Goal: Information Seeking & Learning: Check status

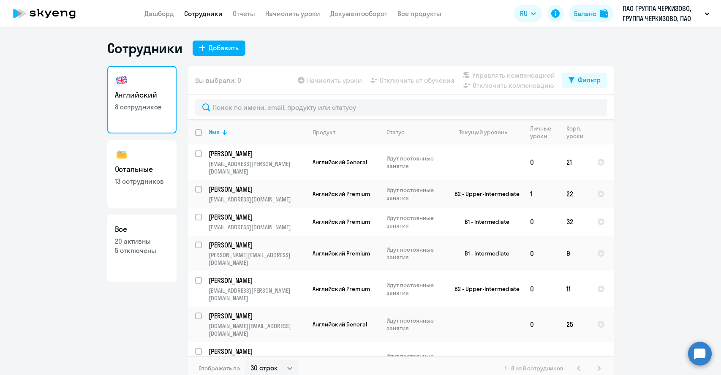
select select "30"
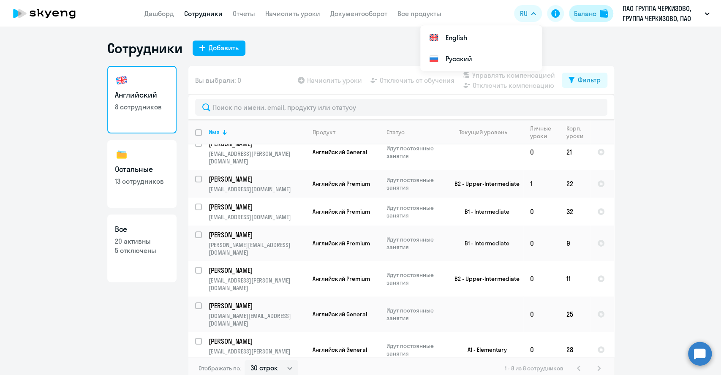
click at [603, 9] on button "Баланс" at bounding box center [591, 13] width 44 height 17
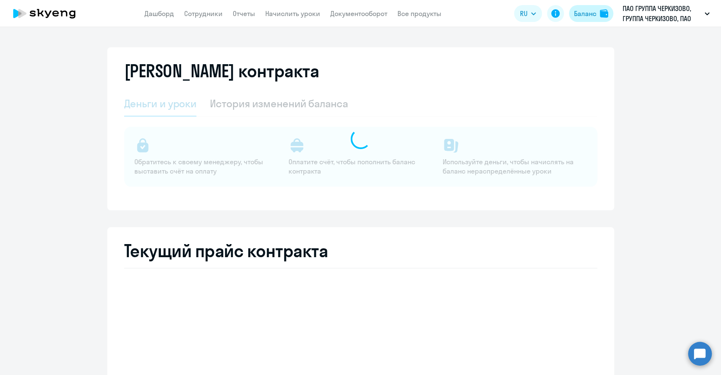
select select "english_adult_not_native_speaker"
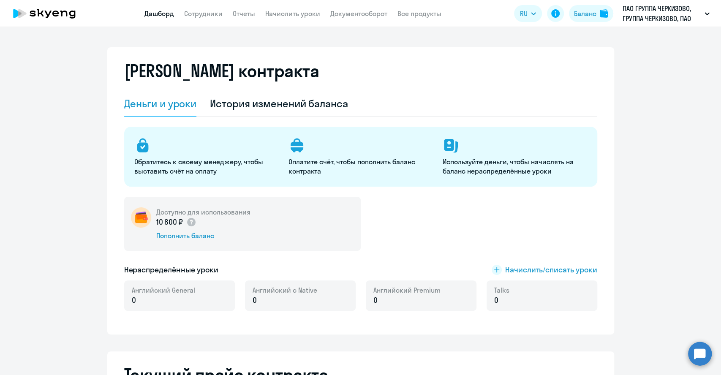
click at [152, 16] on link "Дашборд" at bounding box center [159, 13] width 30 height 8
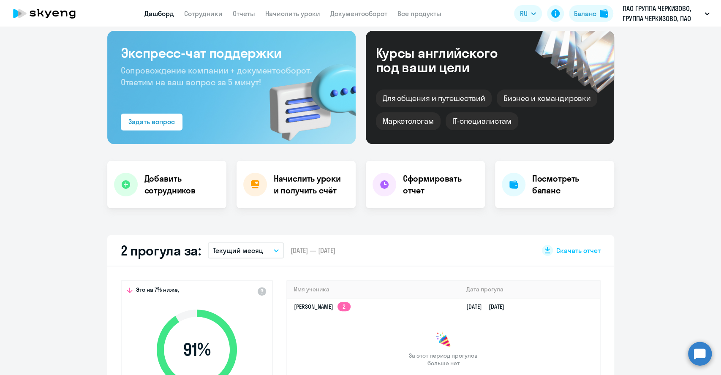
scroll to position [94, 0]
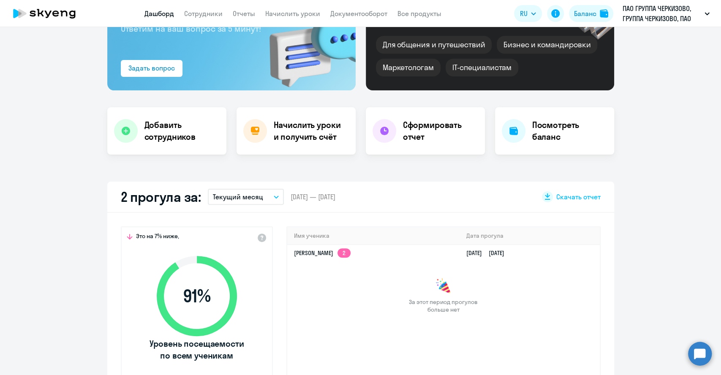
select select "30"
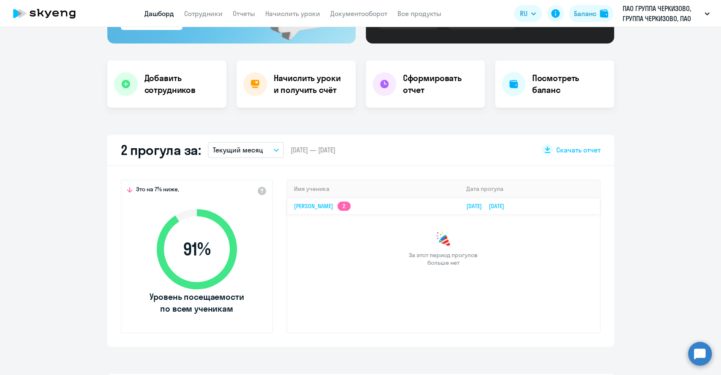
click at [312, 208] on link "[PERSON_NAME] 2" at bounding box center [322, 206] width 57 height 8
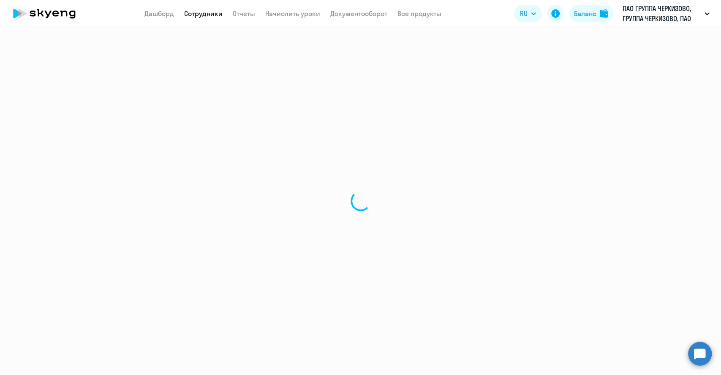
select select "english"
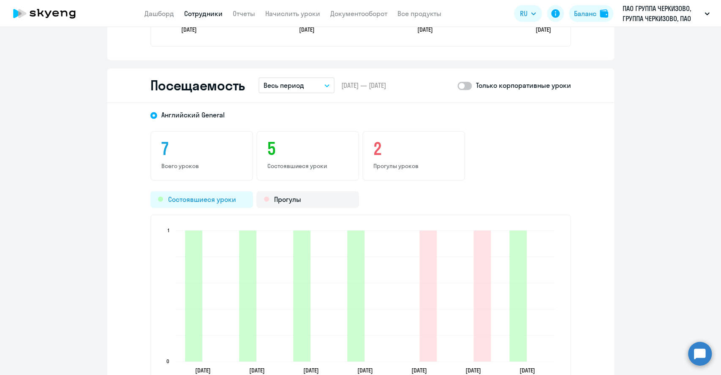
scroll to position [985, 0]
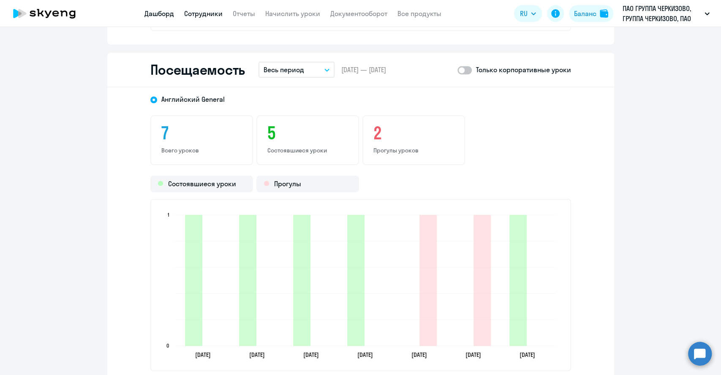
click at [149, 12] on link "Дашборд" at bounding box center [159, 13] width 30 height 8
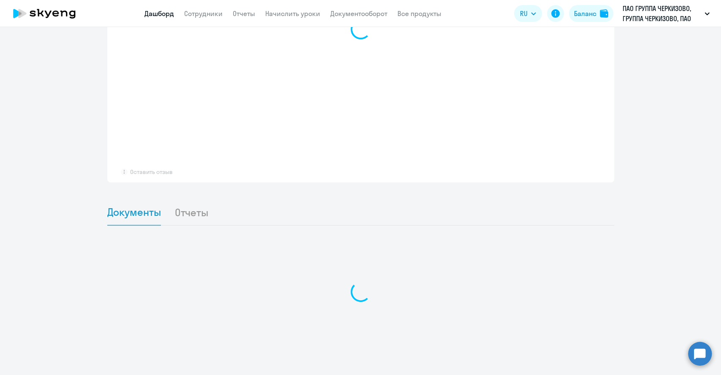
scroll to position [622, 0]
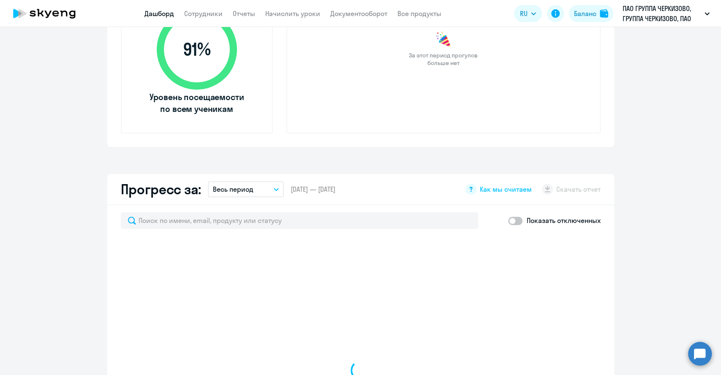
select select "30"
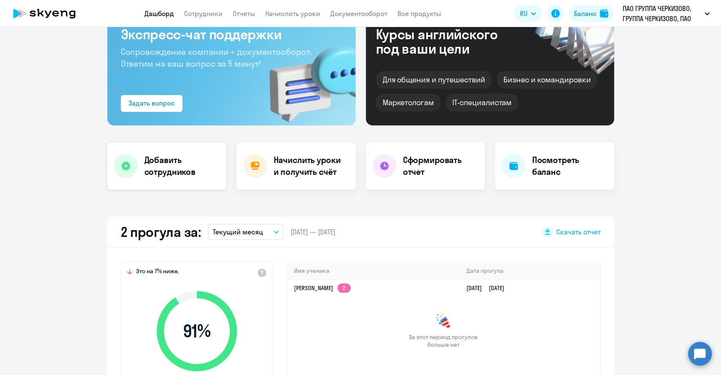
scroll to position [0, 0]
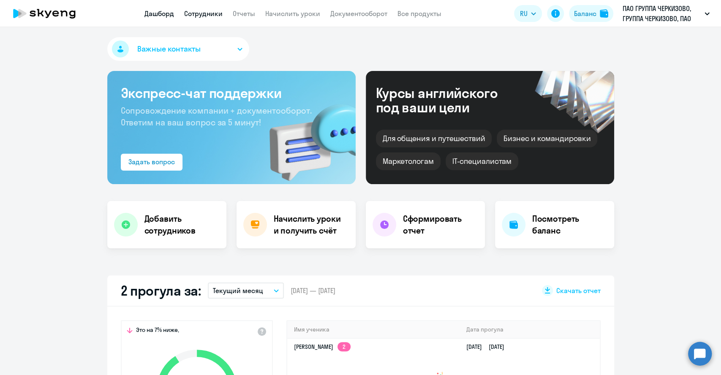
click at [206, 13] on link "Сотрудники" at bounding box center [203, 13] width 38 height 8
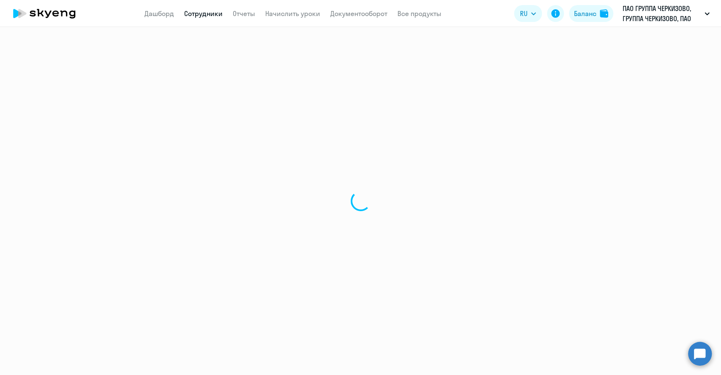
select select "30"
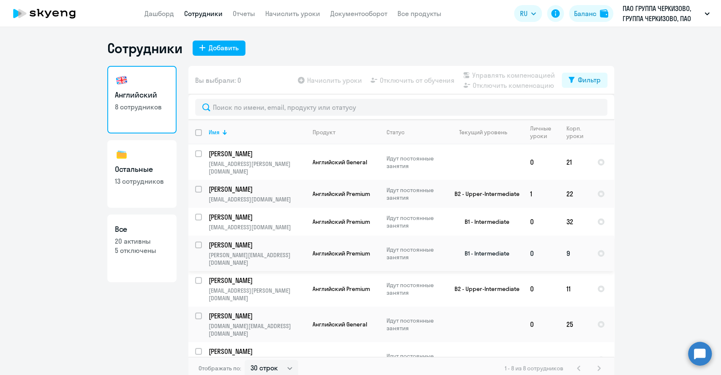
click at [476, 242] on td "B1 - Intermediate" at bounding box center [484, 253] width 79 height 35
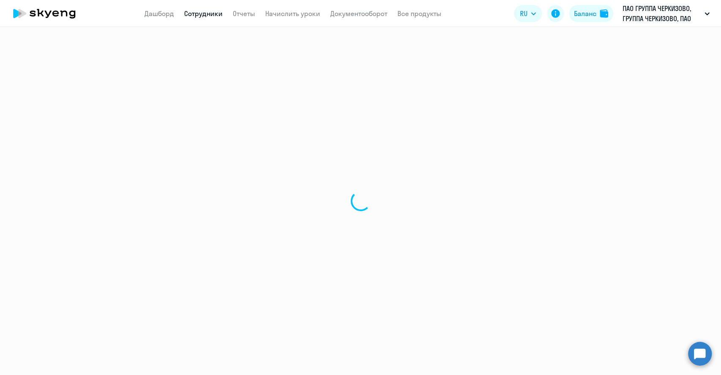
select select "english"
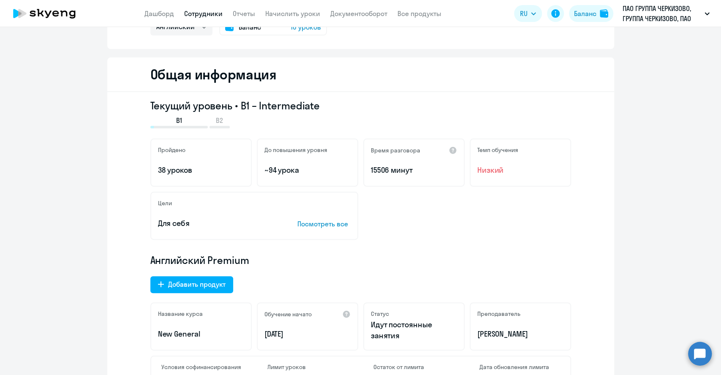
scroll to position [94, 0]
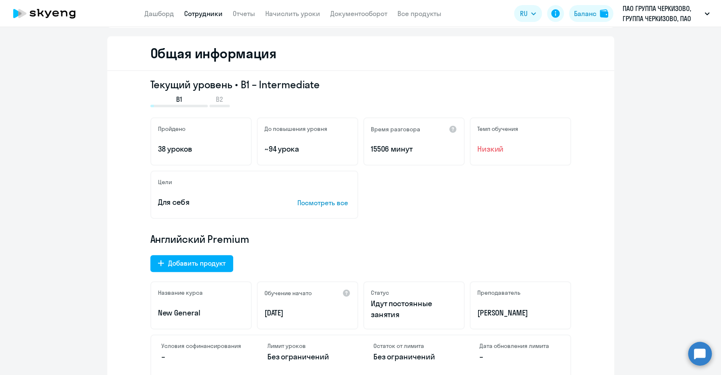
drag, startPoint x: 270, startPoint y: 313, endPoint x: 286, endPoint y: 313, distance: 16.5
click at [286, 313] on p "[DATE]" at bounding box center [307, 312] width 86 height 11
drag, startPoint x: 291, startPoint y: 313, endPoint x: 268, endPoint y: 312, distance: 22.4
click at [268, 312] on p "[DATE]" at bounding box center [307, 312] width 86 height 11
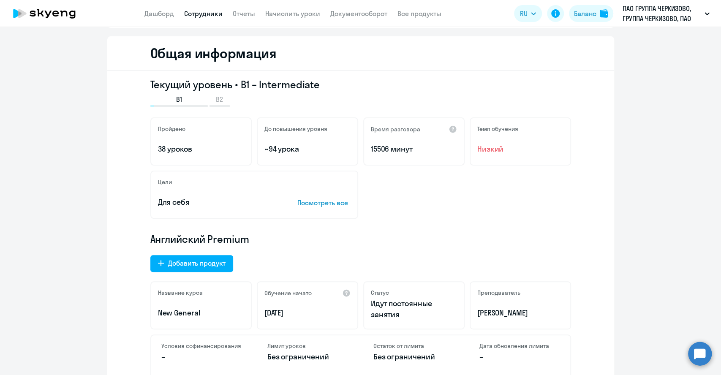
click at [268, 312] on p "[DATE]" at bounding box center [307, 312] width 86 height 11
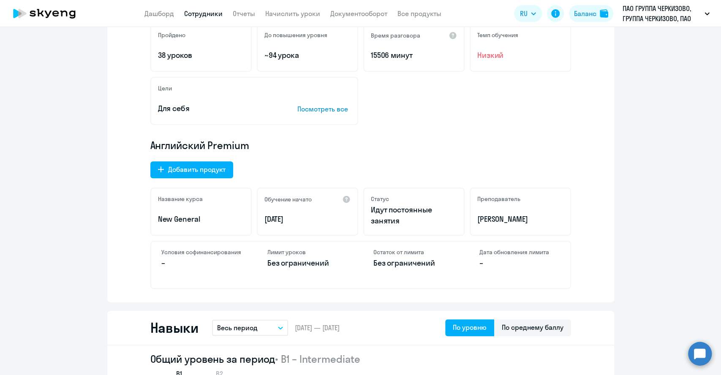
drag, startPoint x: 271, startPoint y: 217, endPoint x: 281, endPoint y: 219, distance: 10.3
click at [281, 219] on p "[DATE]" at bounding box center [307, 219] width 86 height 11
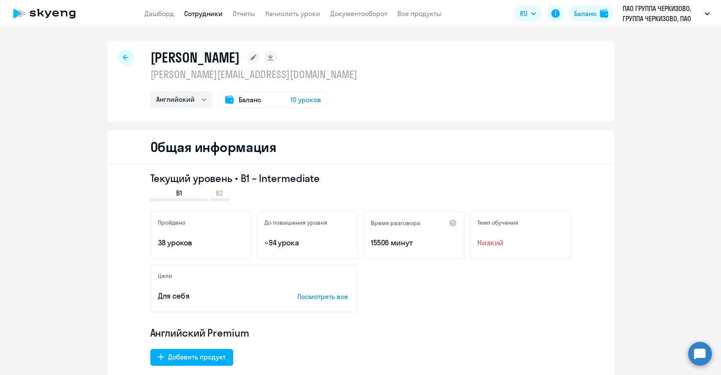
scroll to position [0, 0]
click at [125, 56] on div at bounding box center [125, 57] width 17 height 17
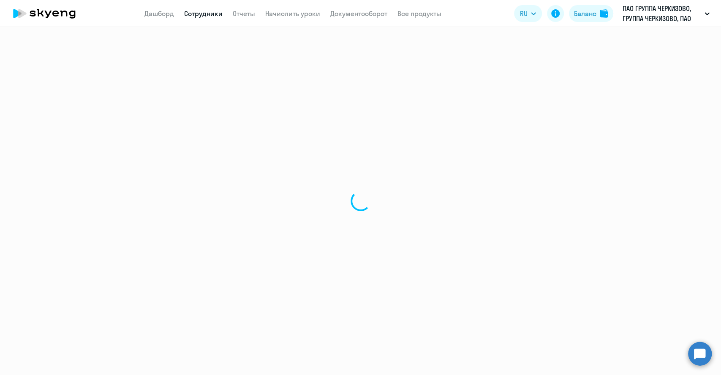
select select "30"
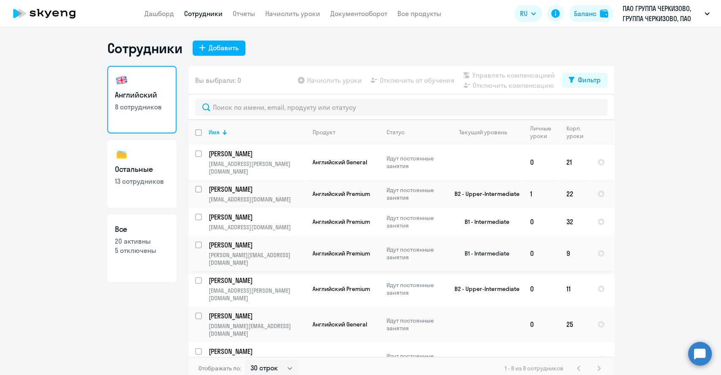
click at [562, 242] on td "9" at bounding box center [575, 253] width 31 height 35
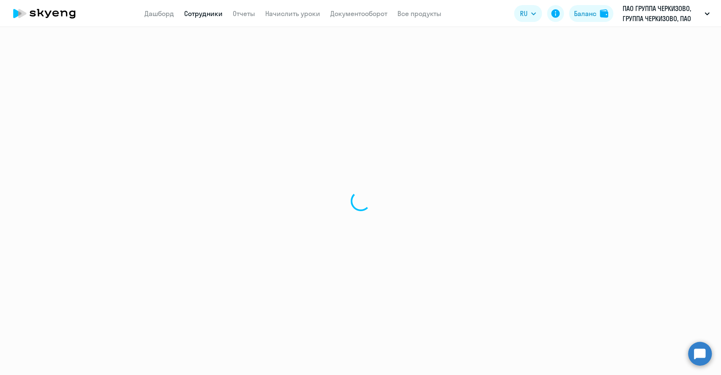
select select "english"
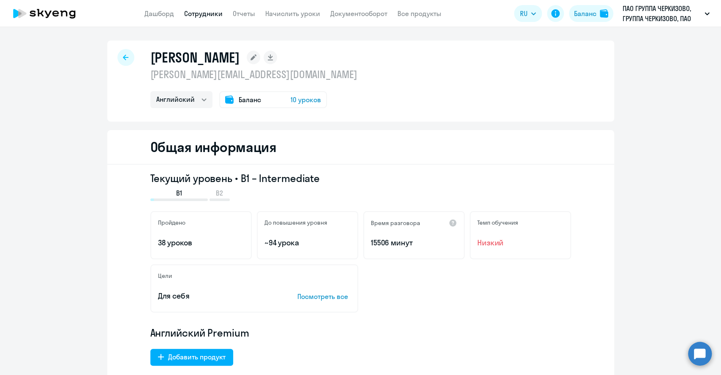
click at [120, 54] on div at bounding box center [125, 57] width 17 height 17
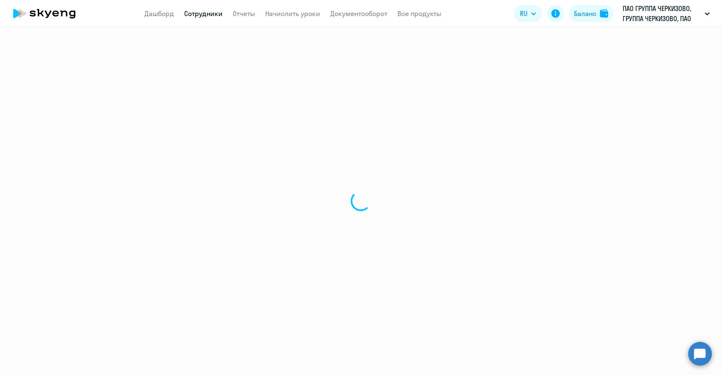
select select "30"
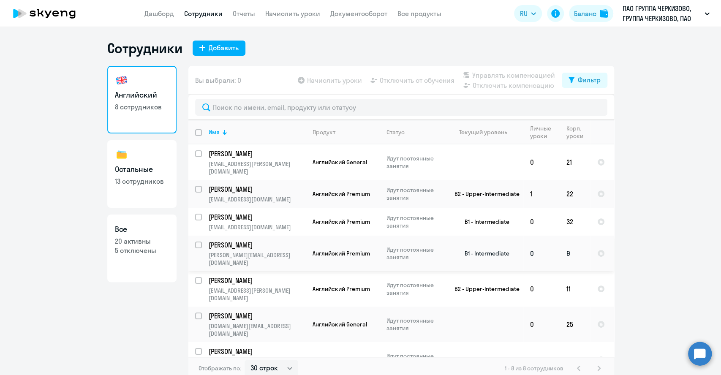
click at [563, 239] on td "9" at bounding box center [575, 253] width 31 height 35
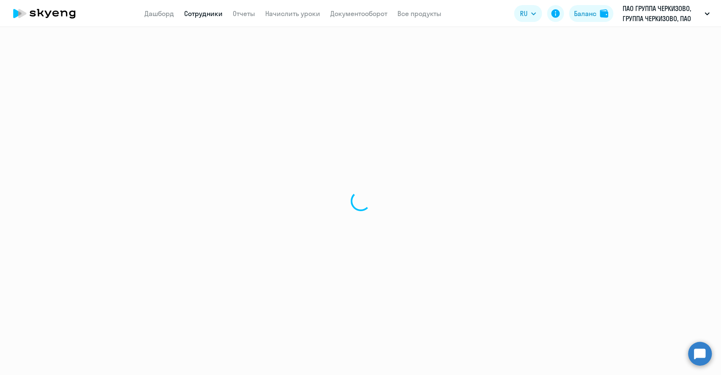
select select "english"
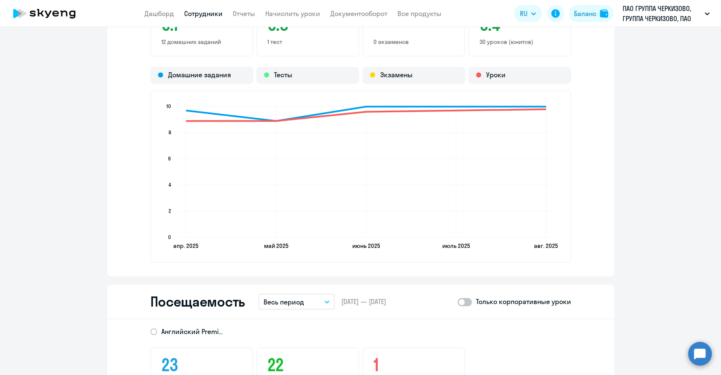
scroll to position [1032, 0]
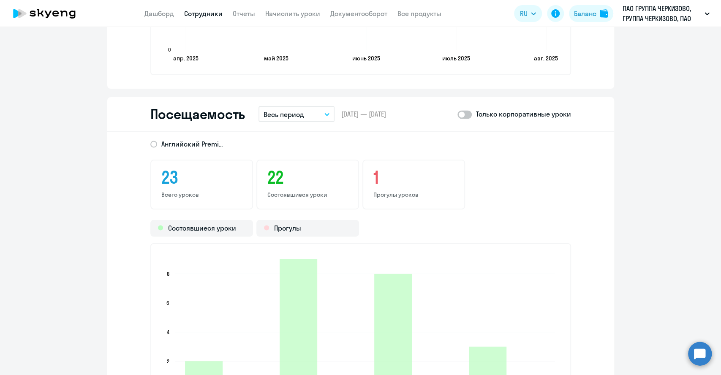
click at [461, 117] on span at bounding box center [464, 114] width 14 height 8
click at [457, 114] on input "checkbox" at bounding box center [457, 114] width 0 height 0
checkbox input "true"
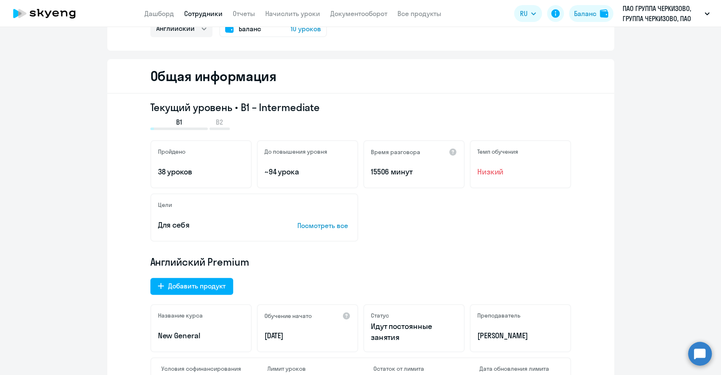
scroll to position [0, 0]
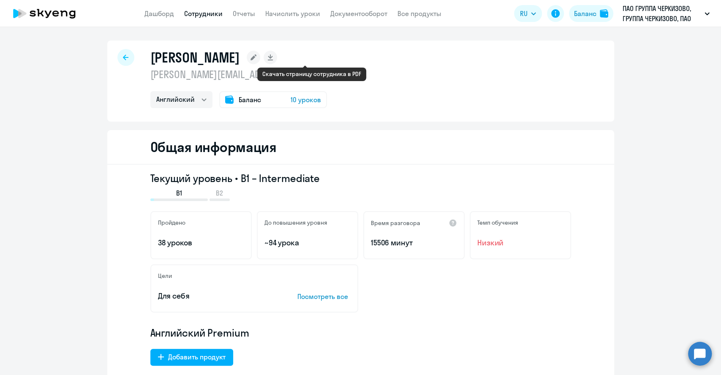
click at [272, 57] on icon at bounding box center [270, 56] width 5 height 4
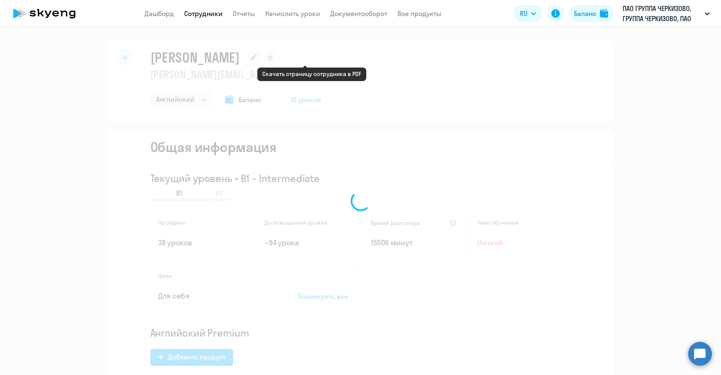
select select "english"
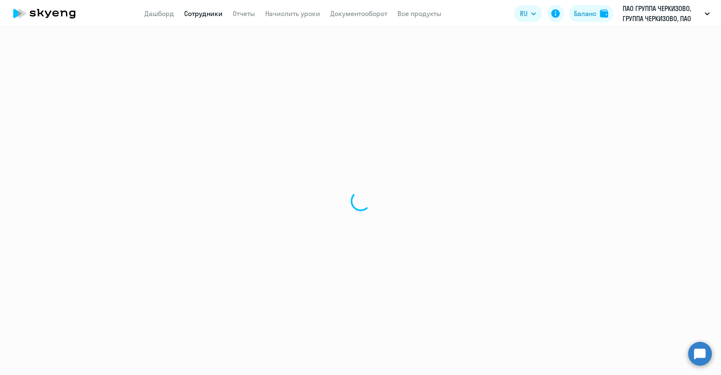
select select "30"
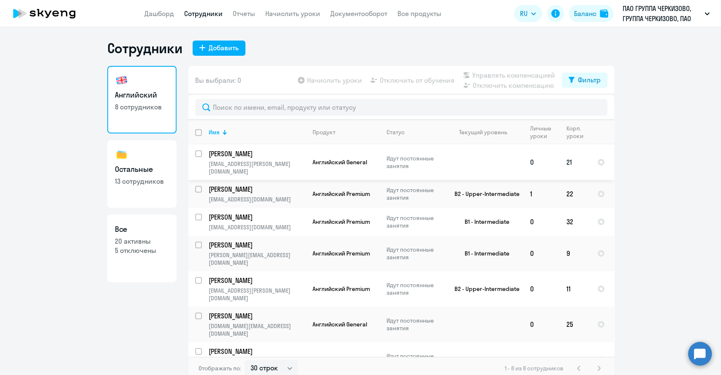
click at [280, 150] on p "[PERSON_NAME]" at bounding box center [256, 153] width 95 height 9
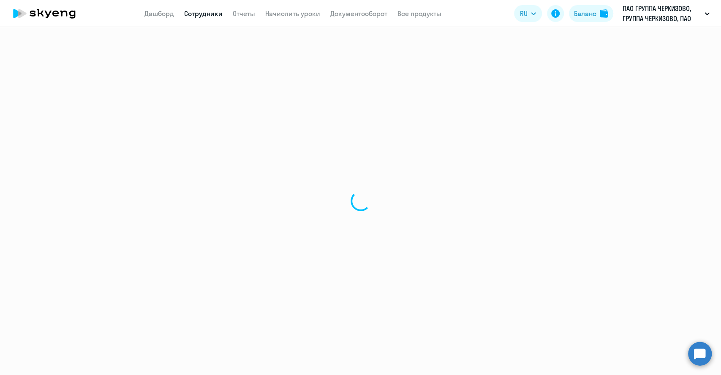
select select "english"
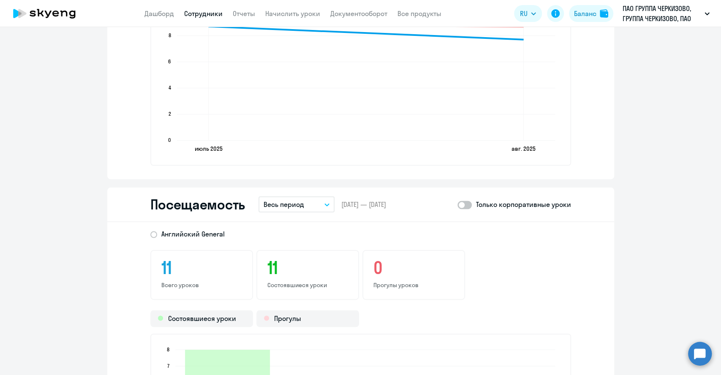
scroll to position [797, 0]
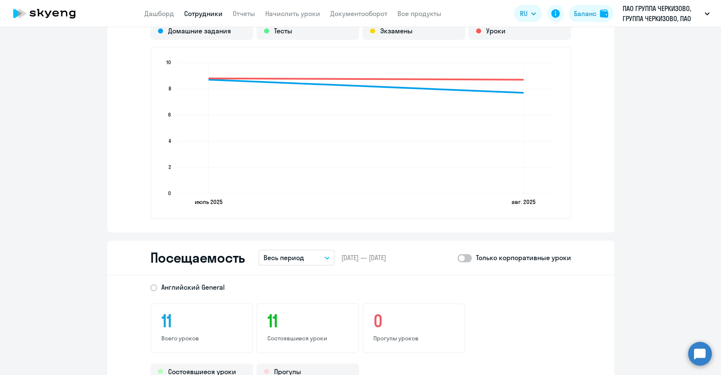
select select "30"
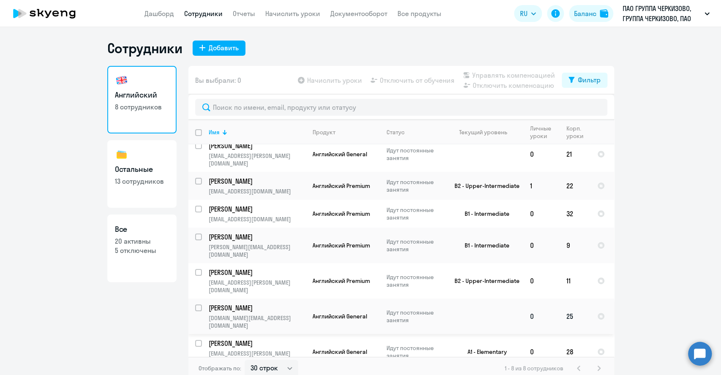
scroll to position [10, 0]
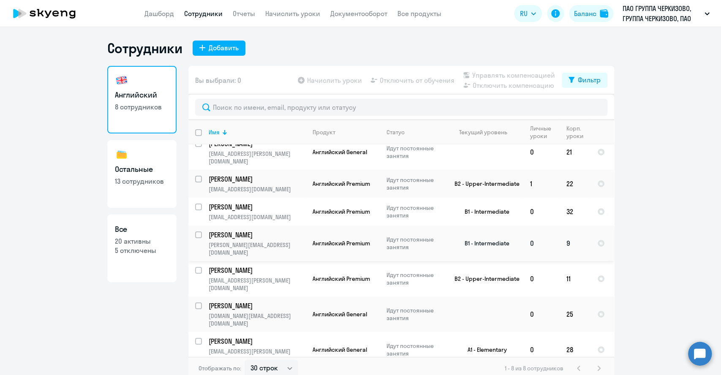
click at [276, 230] on p "[PERSON_NAME]" at bounding box center [256, 234] width 95 height 9
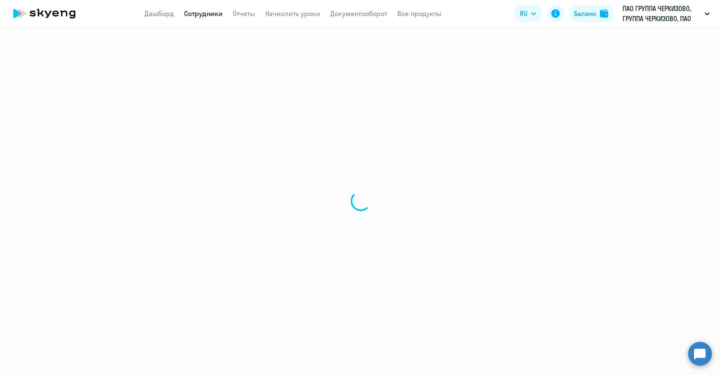
select select "english"
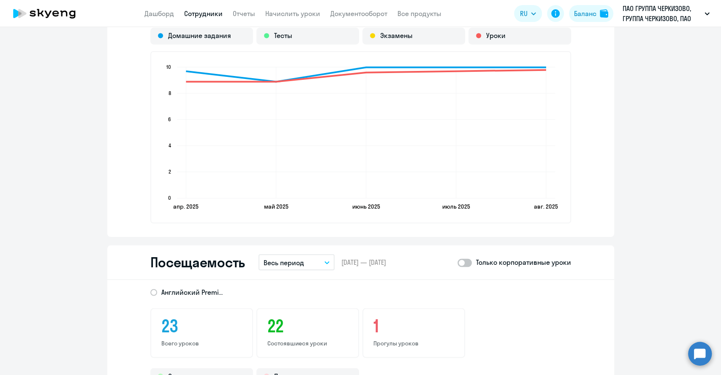
scroll to position [985, 0]
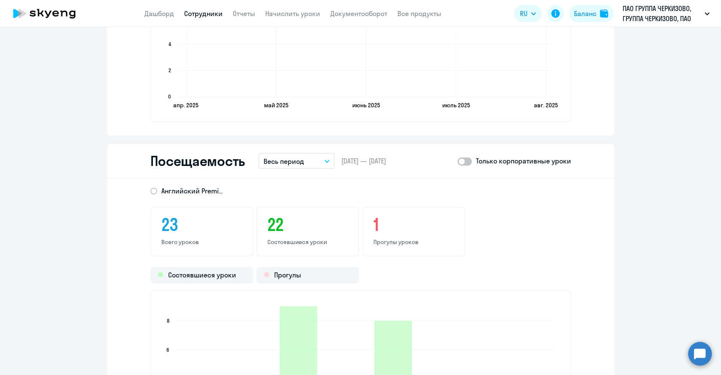
click at [466, 159] on span at bounding box center [464, 161] width 14 height 8
click at [457, 161] on input "checkbox" at bounding box center [457, 161] width 0 height 0
checkbox input "true"
